Goal: Browse casually: Explore the website without a specific task or goal

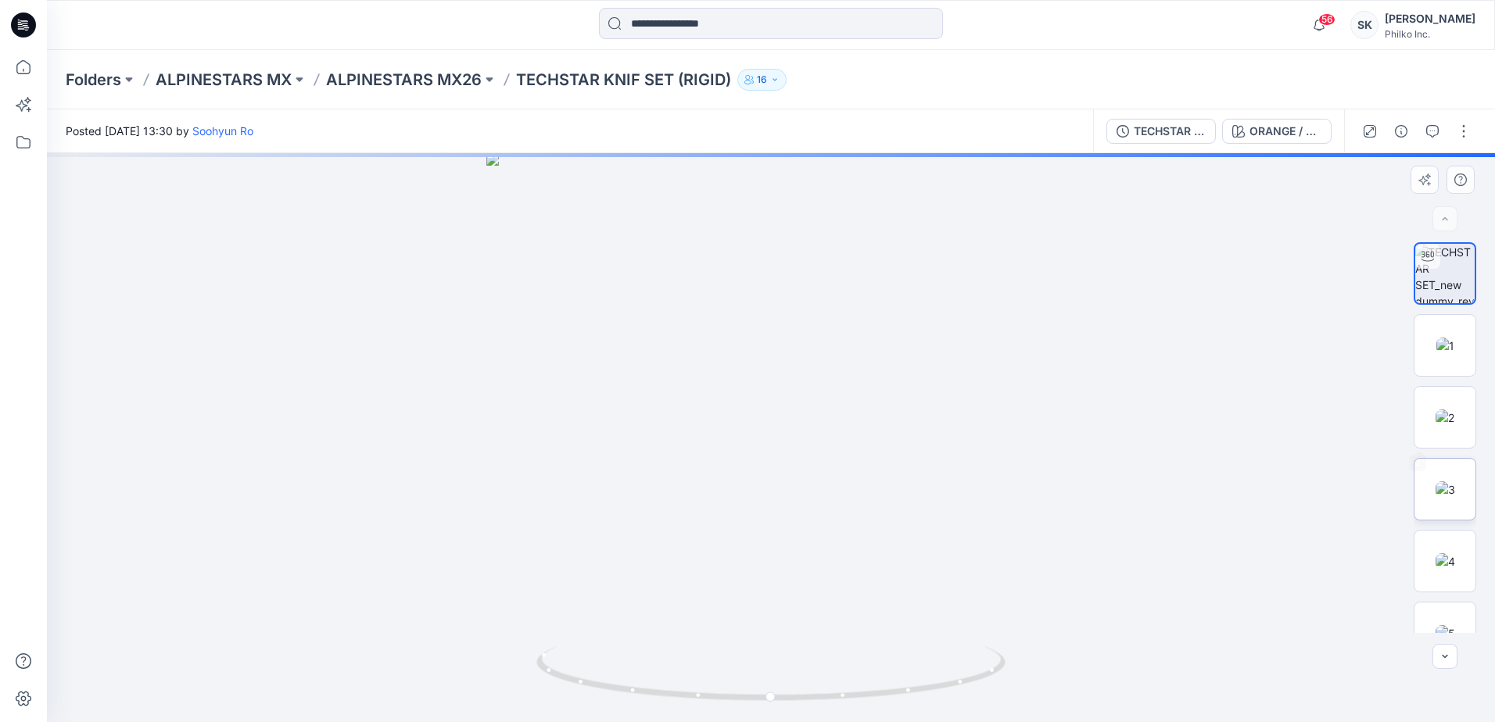
click at [1436, 486] on img at bounding box center [1446, 490] width 20 height 16
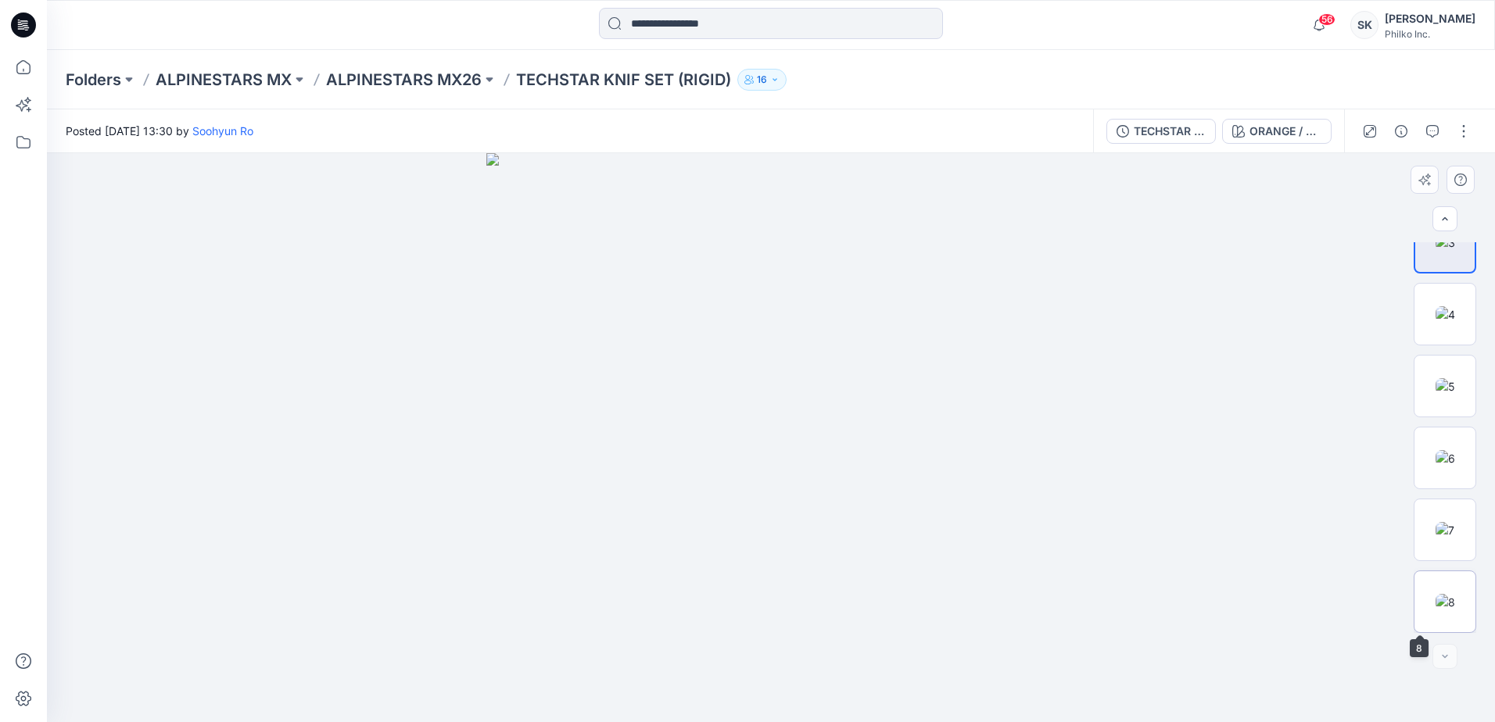
click at [1448, 608] on img at bounding box center [1446, 602] width 20 height 16
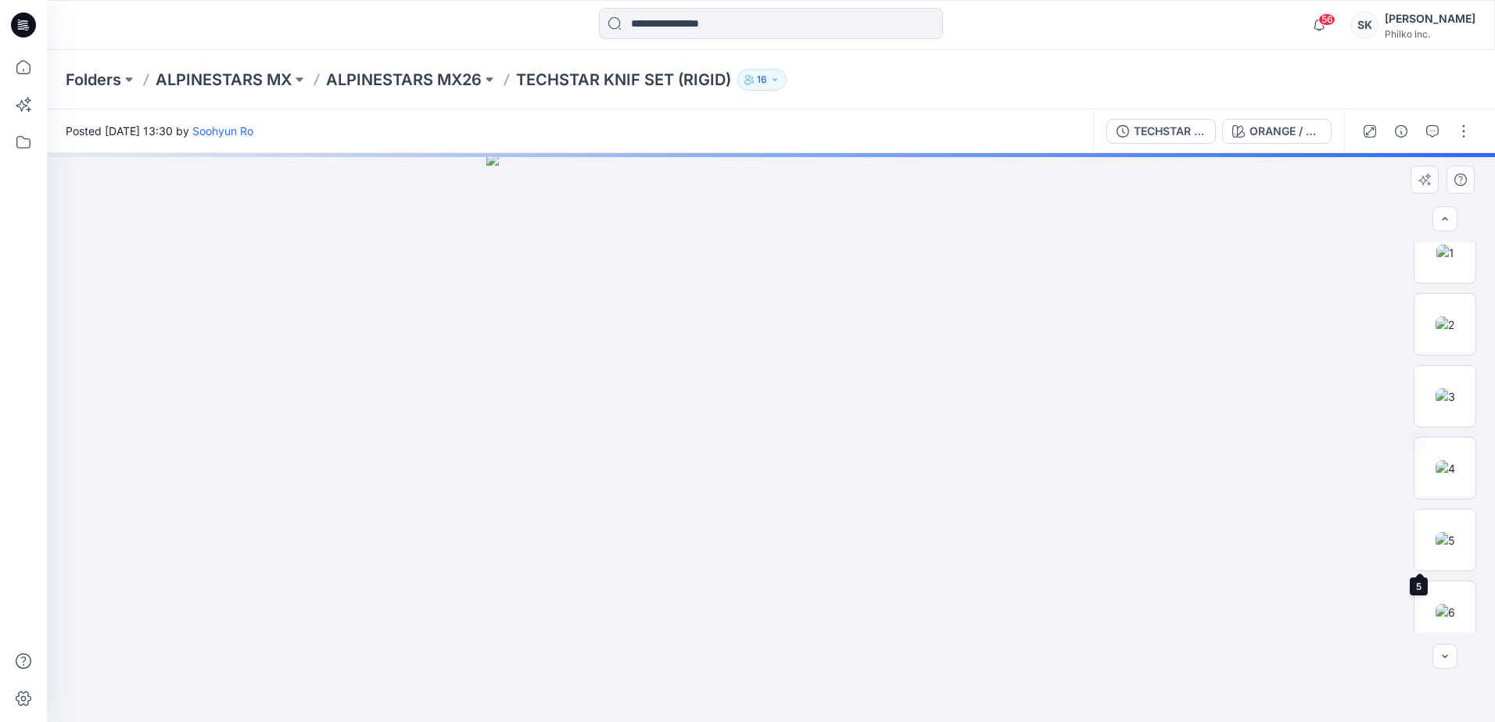
scroll to position [0, 0]
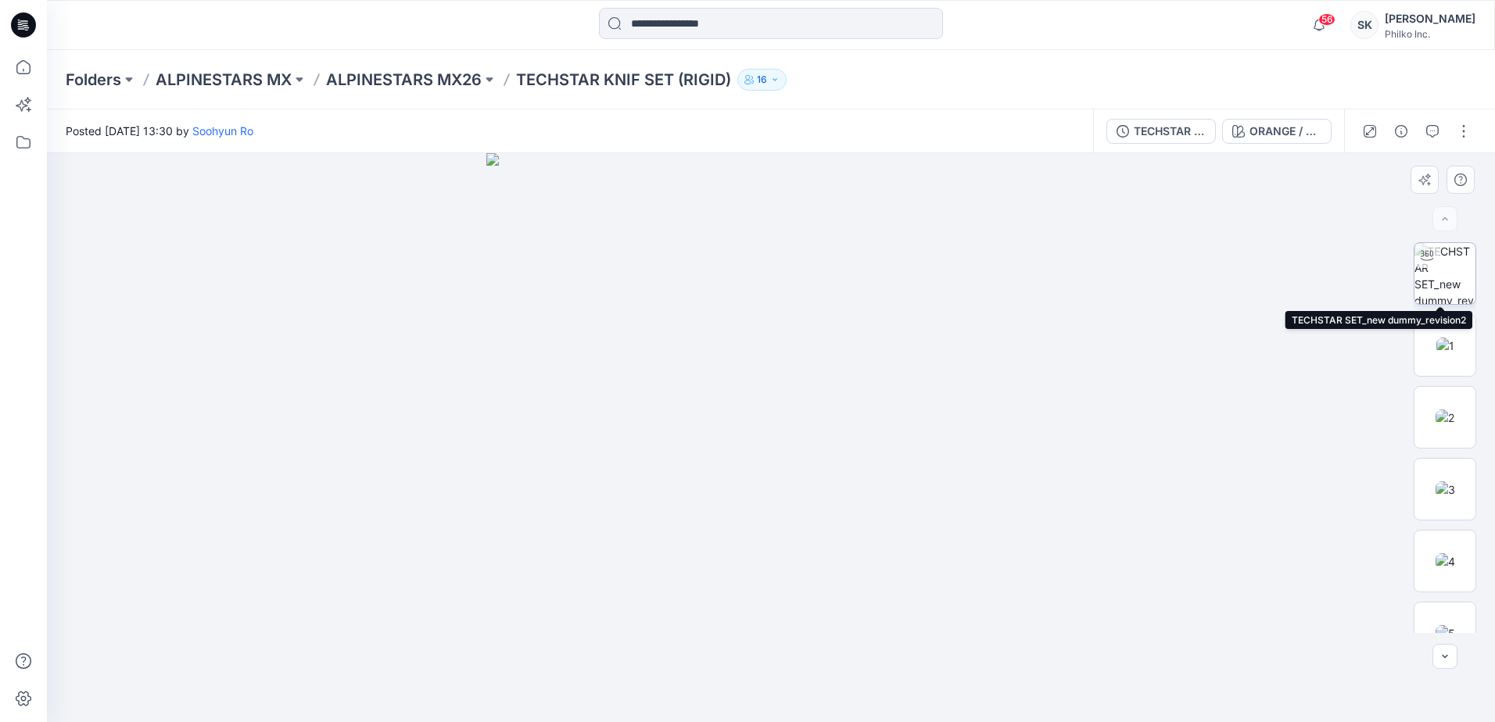
click at [1457, 267] on img at bounding box center [1444, 273] width 61 height 61
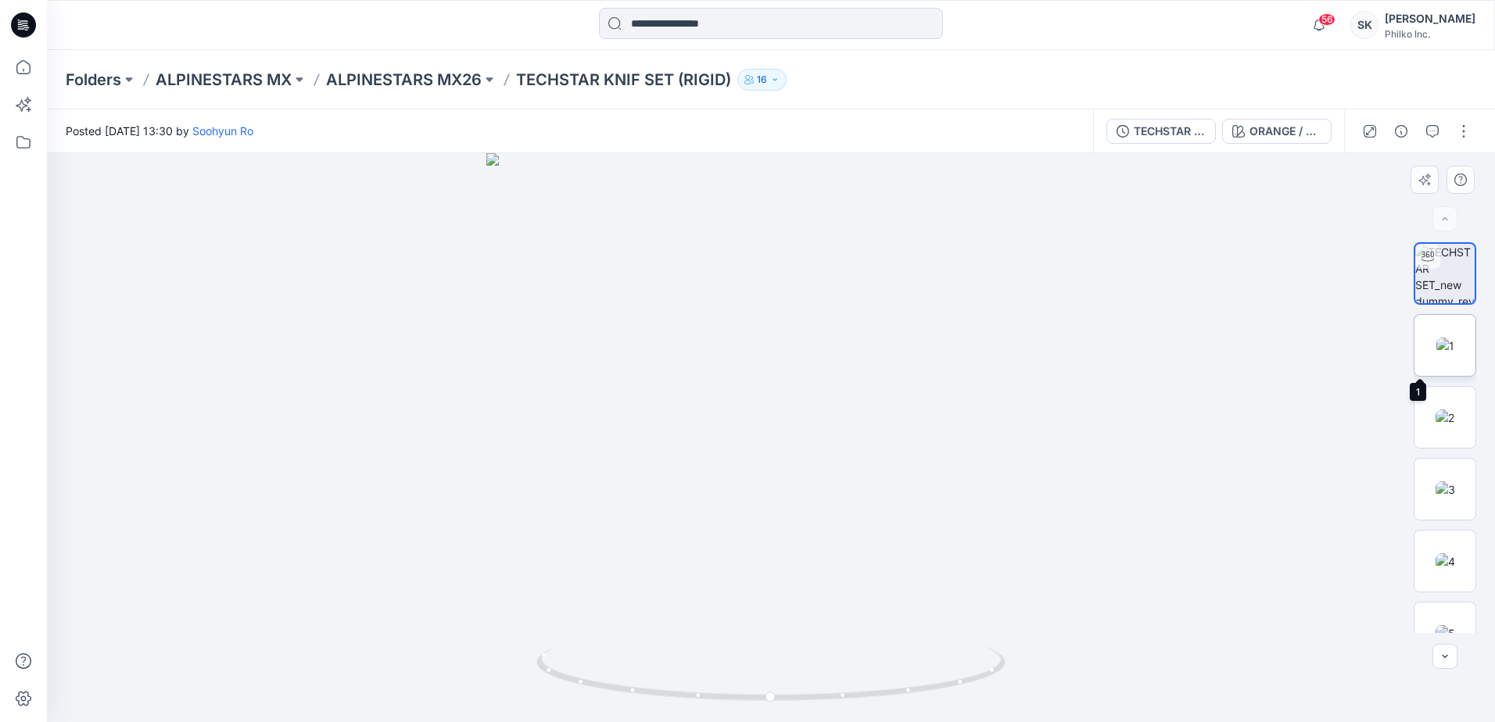
click at [1436, 349] on img at bounding box center [1445, 346] width 18 height 16
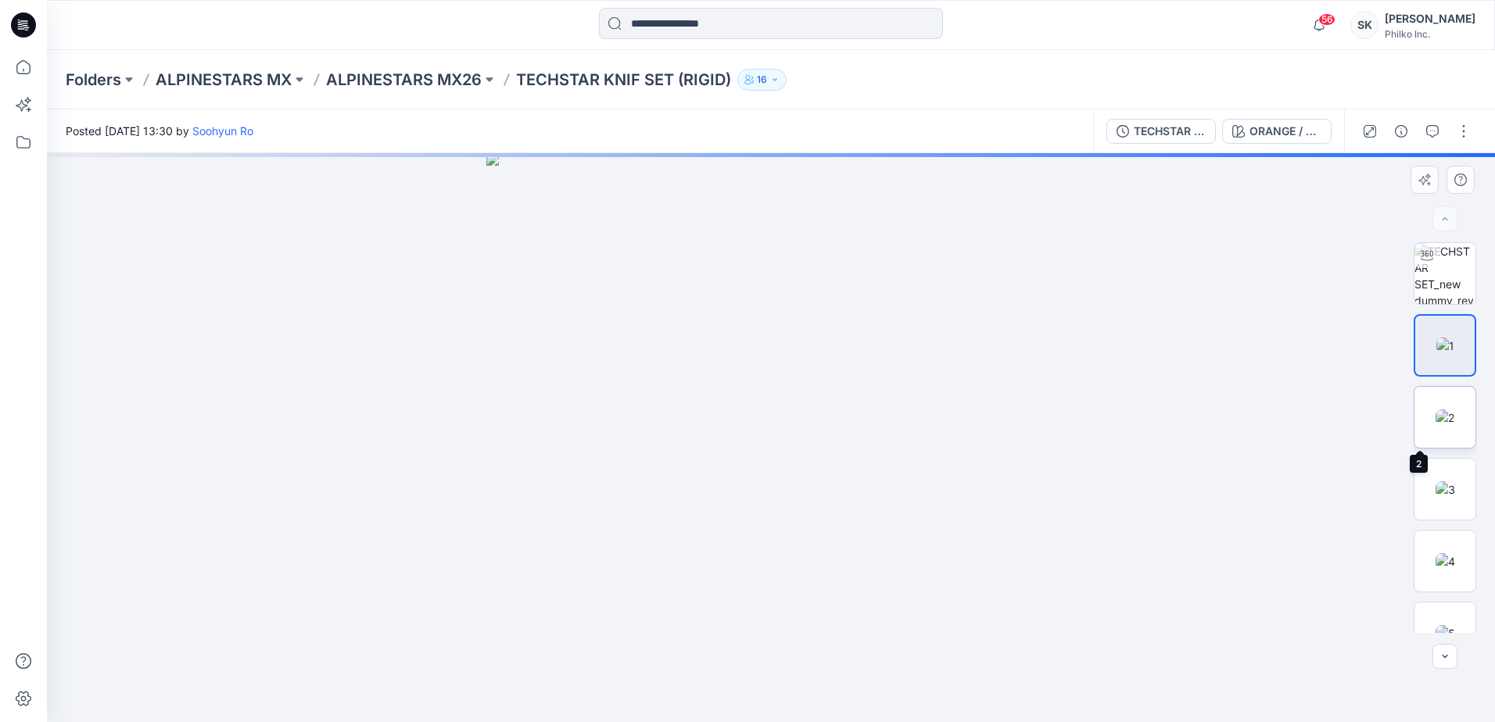
click at [1436, 410] on img at bounding box center [1445, 418] width 19 height 16
click at [1436, 482] on img at bounding box center [1446, 490] width 20 height 16
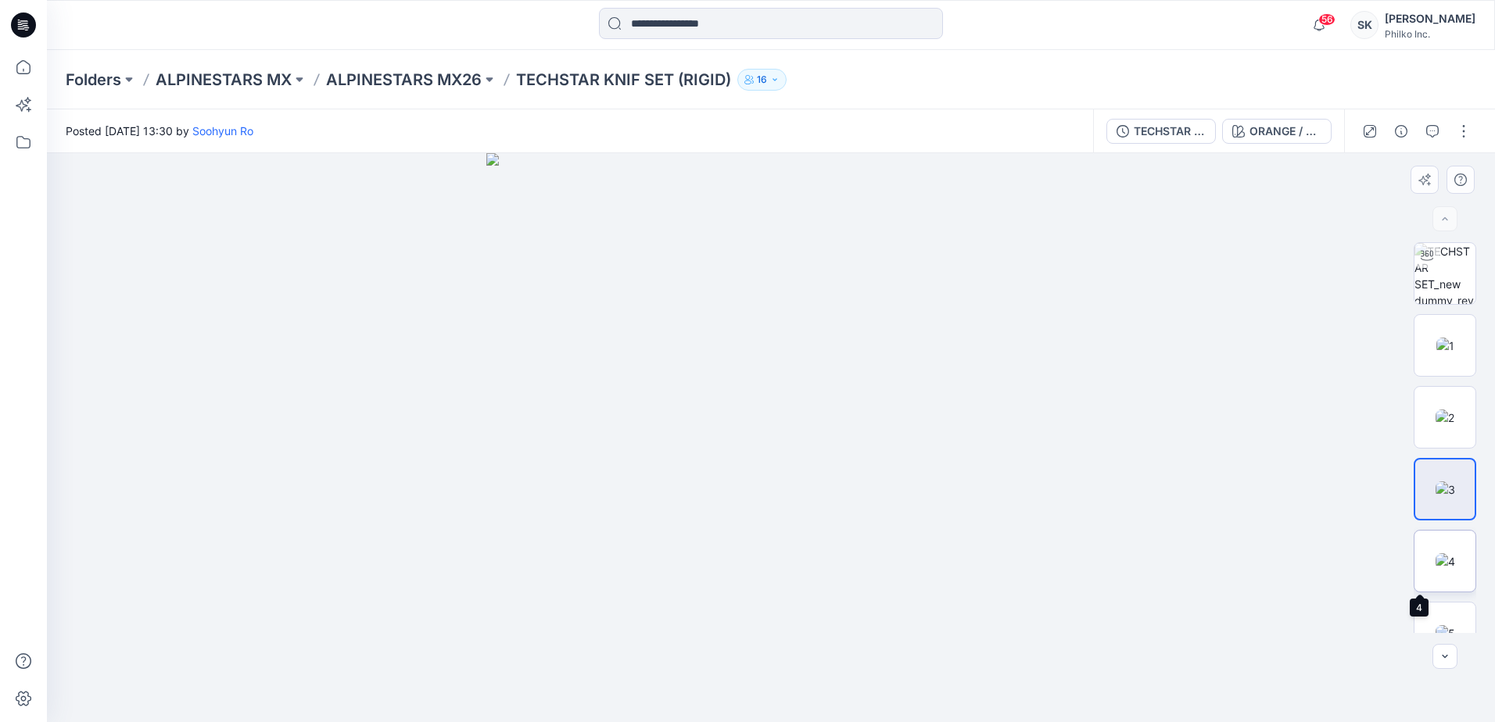
click at [1450, 554] on img at bounding box center [1446, 562] width 20 height 16
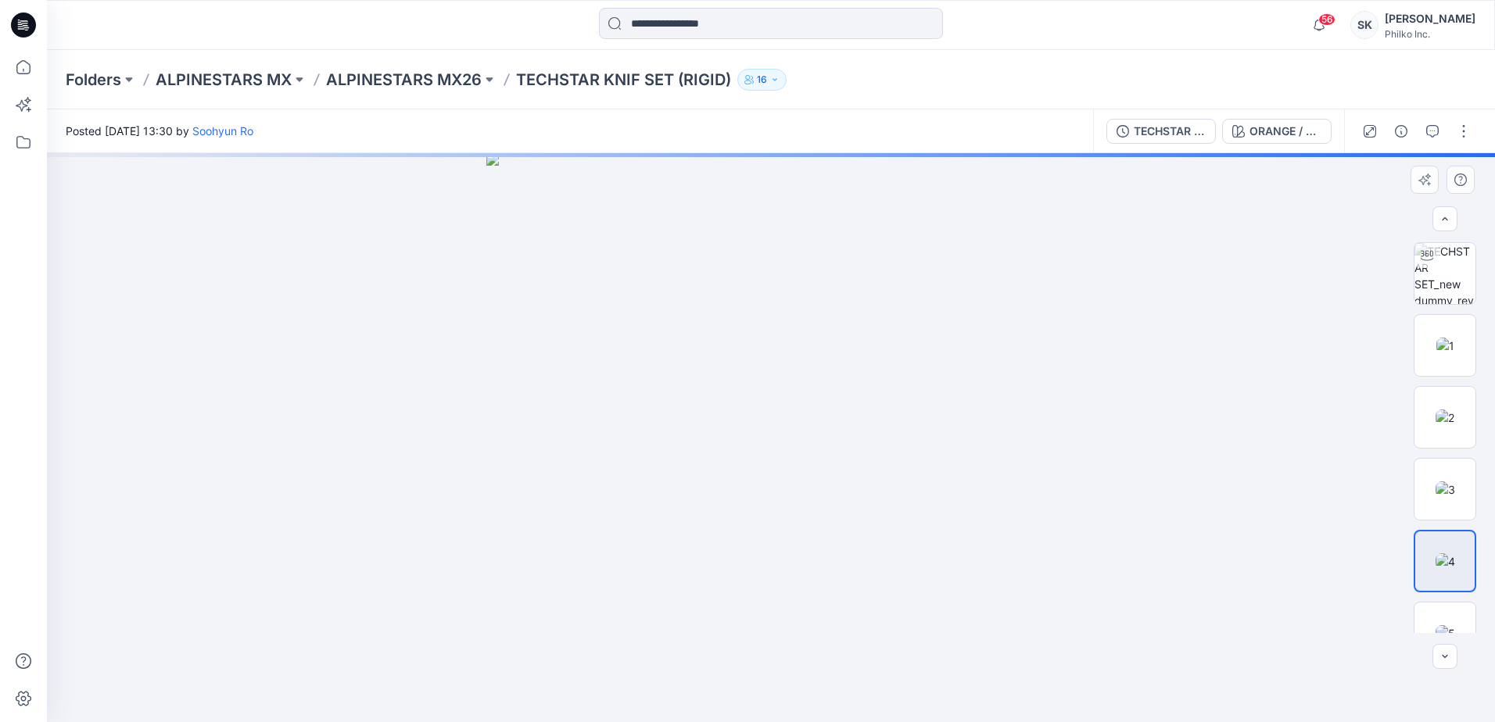
scroll to position [247, 0]
click at [1441, 594] on img at bounding box center [1446, 602] width 20 height 16
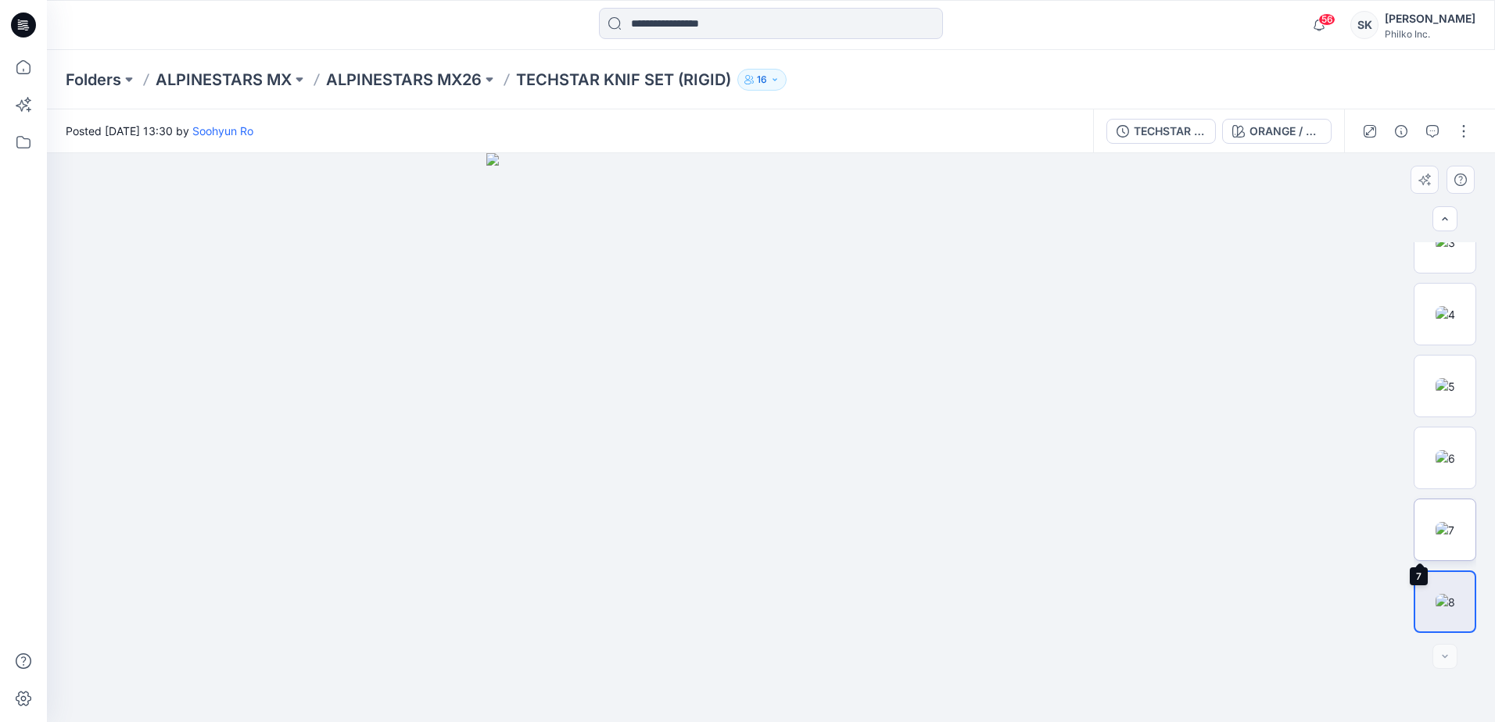
click at [1446, 525] on img at bounding box center [1445, 530] width 19 height 16
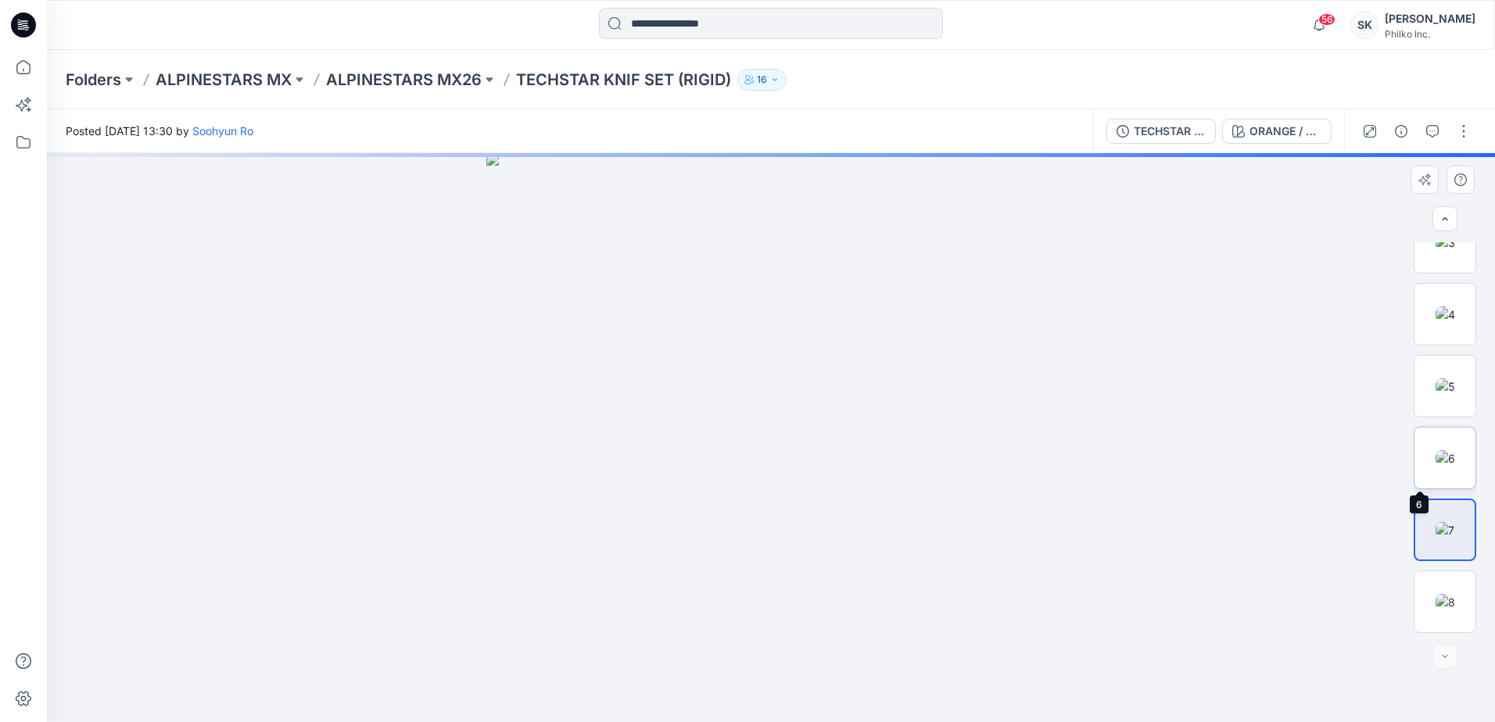
click at [1440, 467] on img at bounding box center [1446, 458] width 20 height 16
click at [1441, 378] on img at bounding box center [1446, 386] width 20 height 16
click at [1449, 385] on img at bounding box center [1446, 393] width 20 height 16
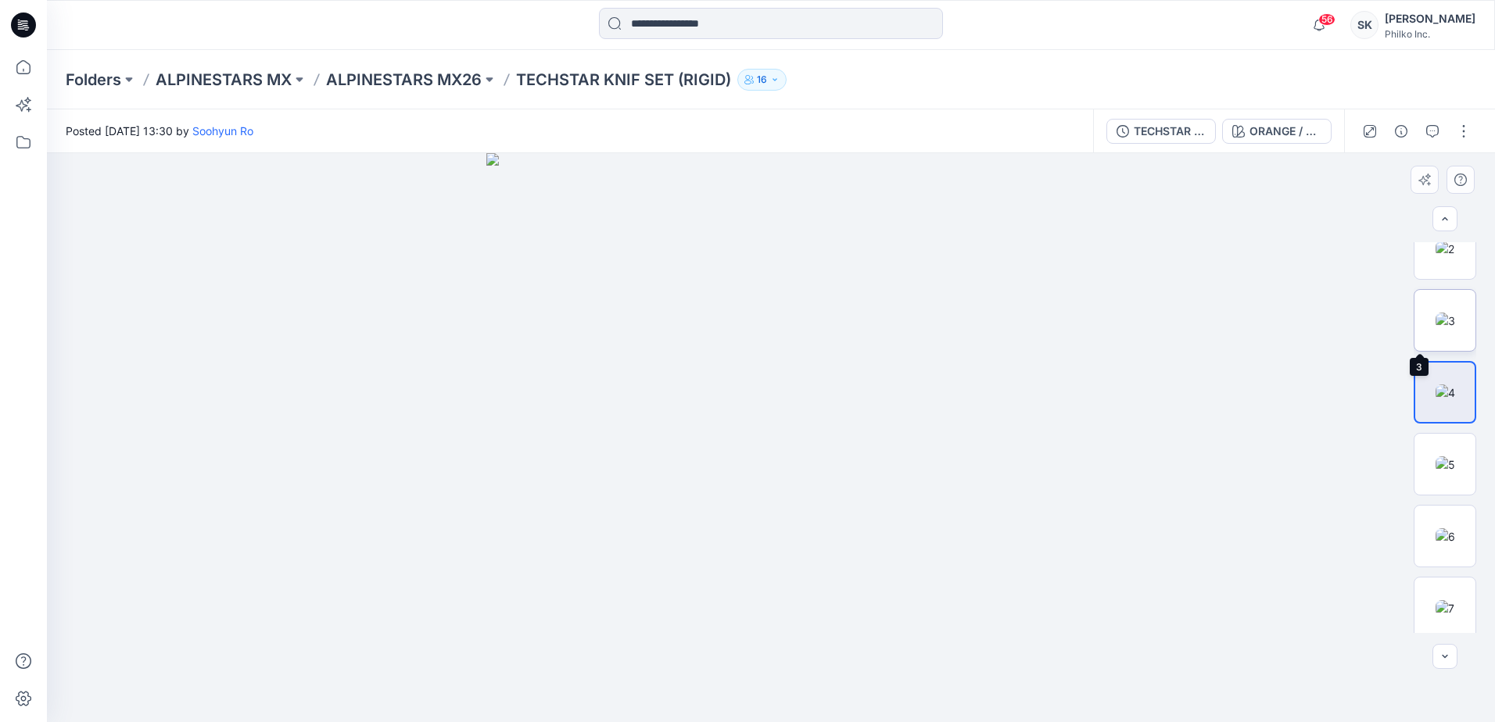
click at [1444, 329] on img at bounding box center [1446, 321] width 20 height 16
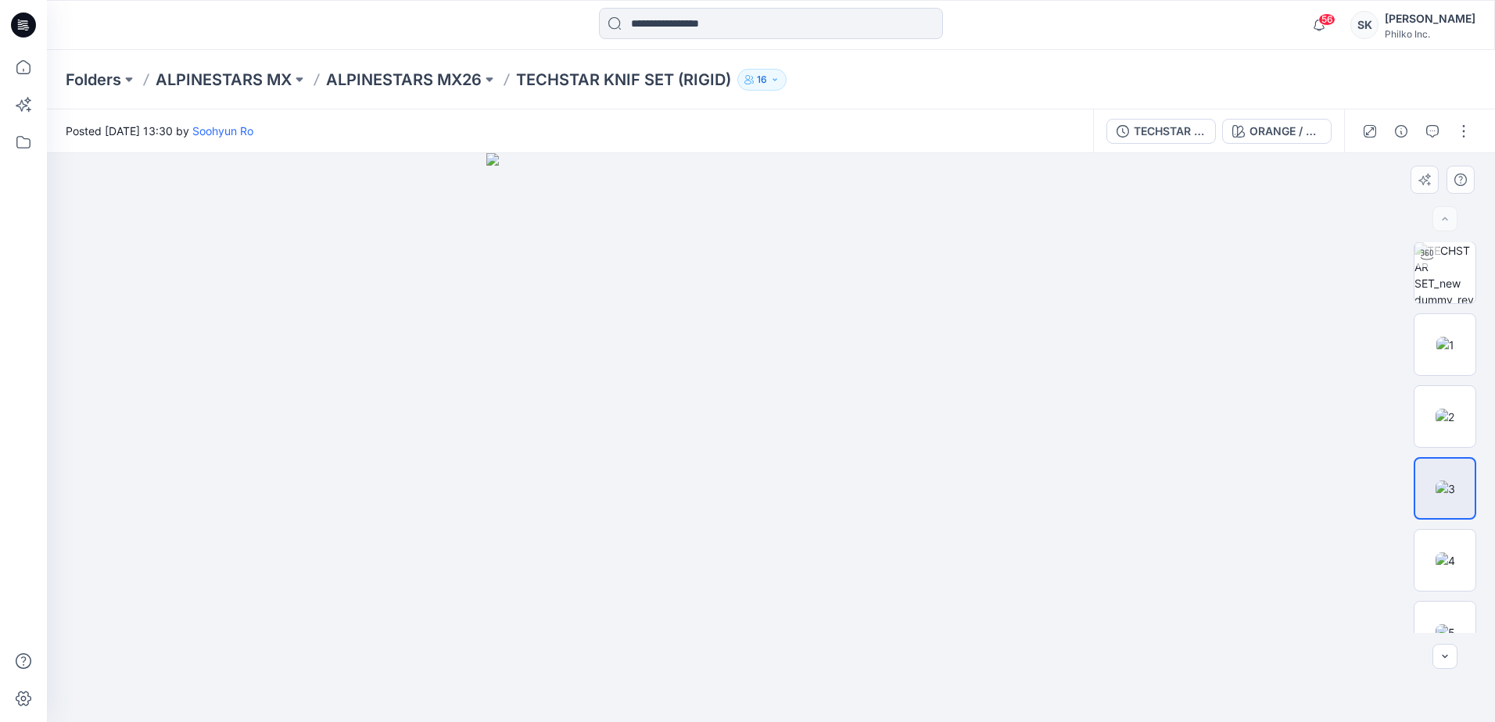
scroll to position [0, 0]
click at [1443, 340] on img at bounding box center [1445, 346] width 18 height 16
click at [1447, 410] on img at bounding box center [1445, 418] width 19 height 16
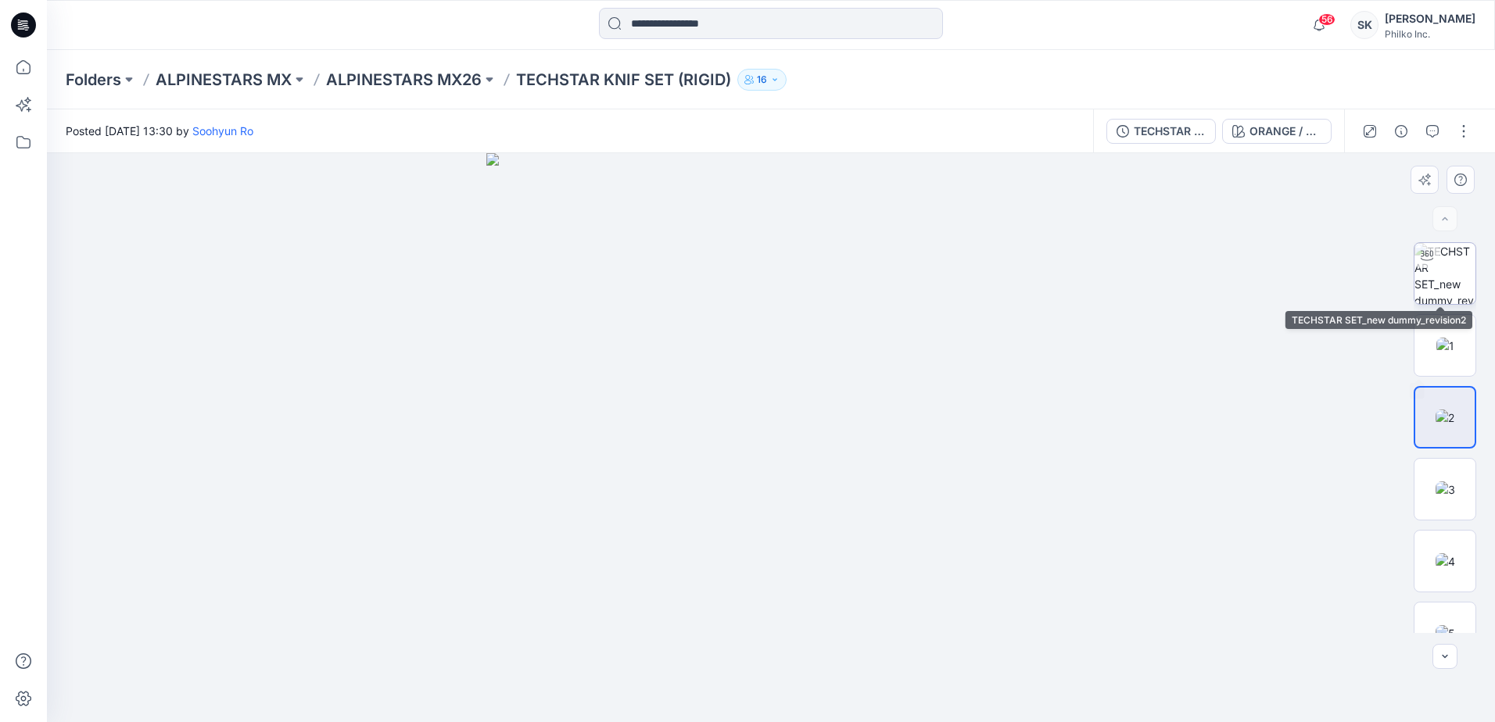
click at [1440, 267] on img at bounding box center [1444, 273] width 61 height 61
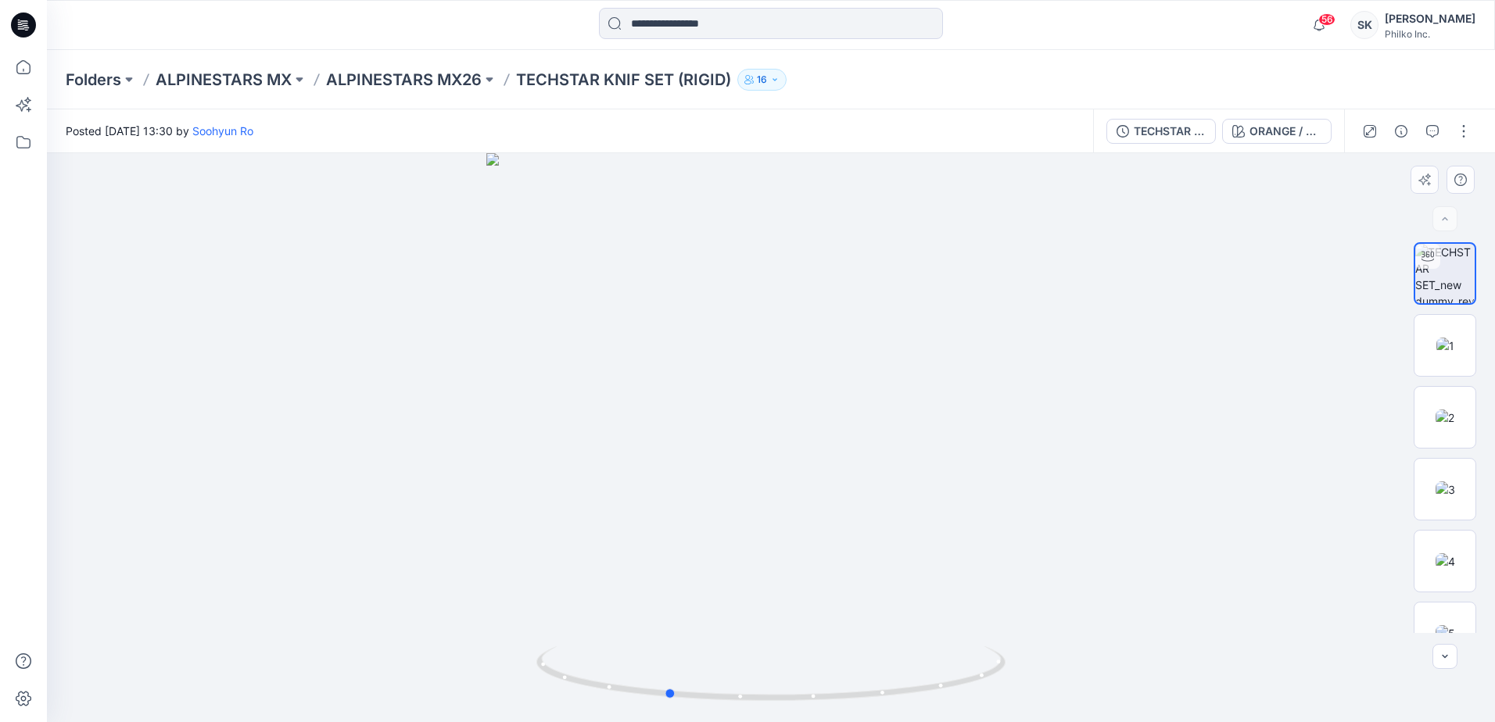
drag, startPoint x: 823, startPoint y: 676, endPoint x: 1189, endPoint y: 656, distance: 365.7
click at [1189, 656] on div at bounding box center [771, 437] width 1448 height 569
click at [1436, 352] on img at bounding box center [1445, 346] width 18 height 16
click at [1436, 426] on img at bounding box center [1445, 418] width 19 height 16
click at [1439, 482] on img at bounding box center [1446, 490] width 20 height 16
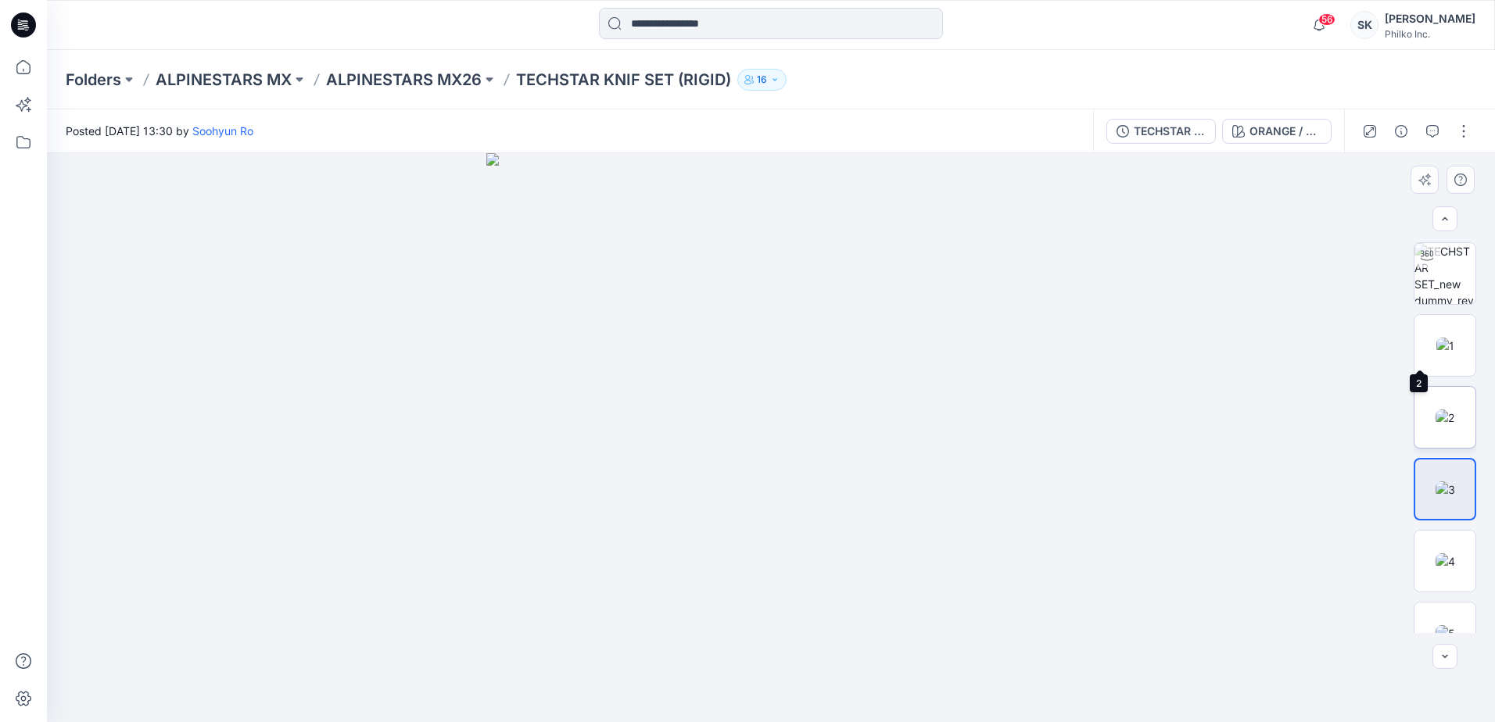
scroll to position [247, 0]
click at [1446, 599] on img at bounding box center [1446, 602] width 20 height 16
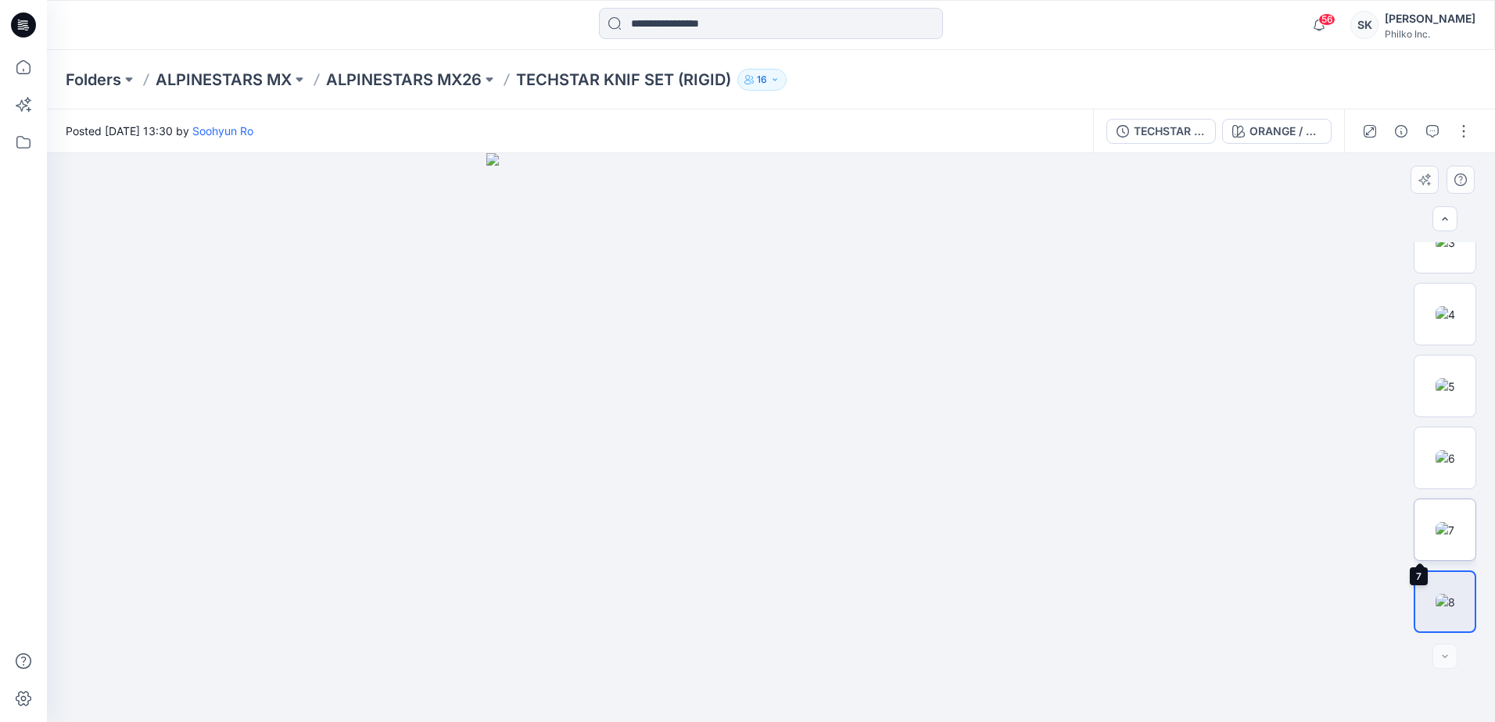
click at [1442, 522] on img at bounding box center [1445, 530] width 19 height 16
click at [1436, 309] on img at bounding box center [1446, 315] width 20 height 16
click at [1452, 381] on img at bounding box center [1446, 386] width 20 height 16
click at [1452, 397] on img at bounding box center [1445, 405] width 19 height 16
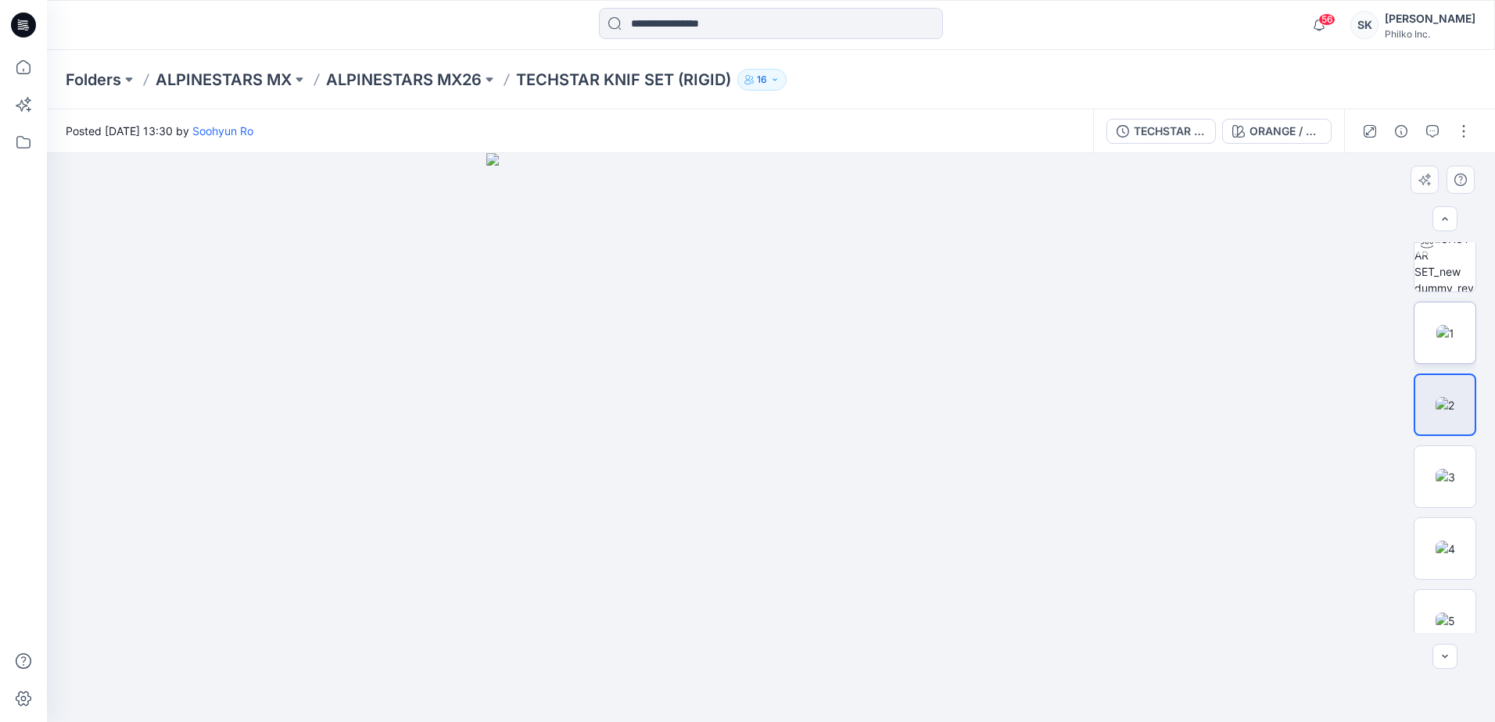
click at [1442, 332] on img at bounding box center [1445, 333] width 18 height 16
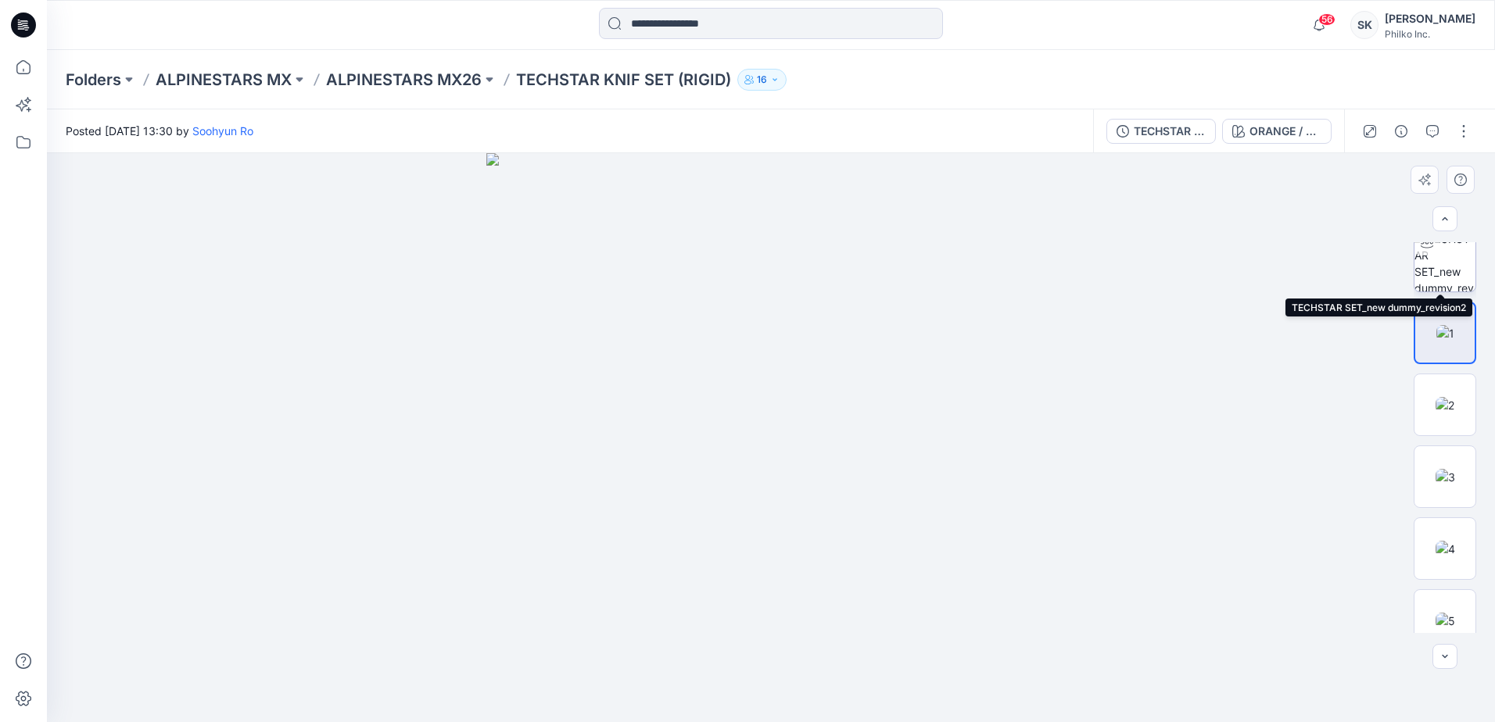
click at [1442, 278] on img at bounding box center [1444, 261] width 61 height 61
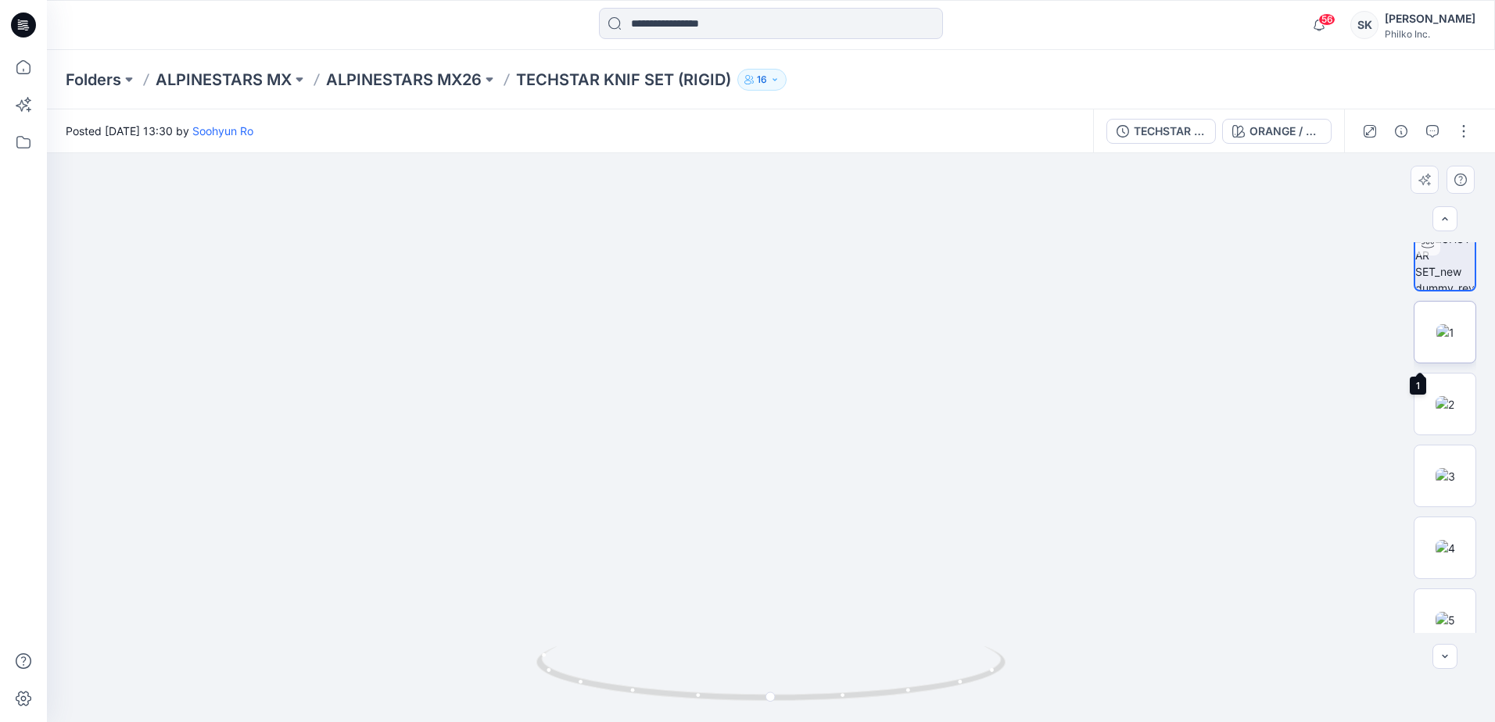
scroll to position [0, 0]
click at [1440, 354] on img at bounding box center [1445, 346] width 18 height 16
click at [1436, 611] on img at bounding box center [1446, 602] width 20 height 16
